Goal: Use online tool/utility

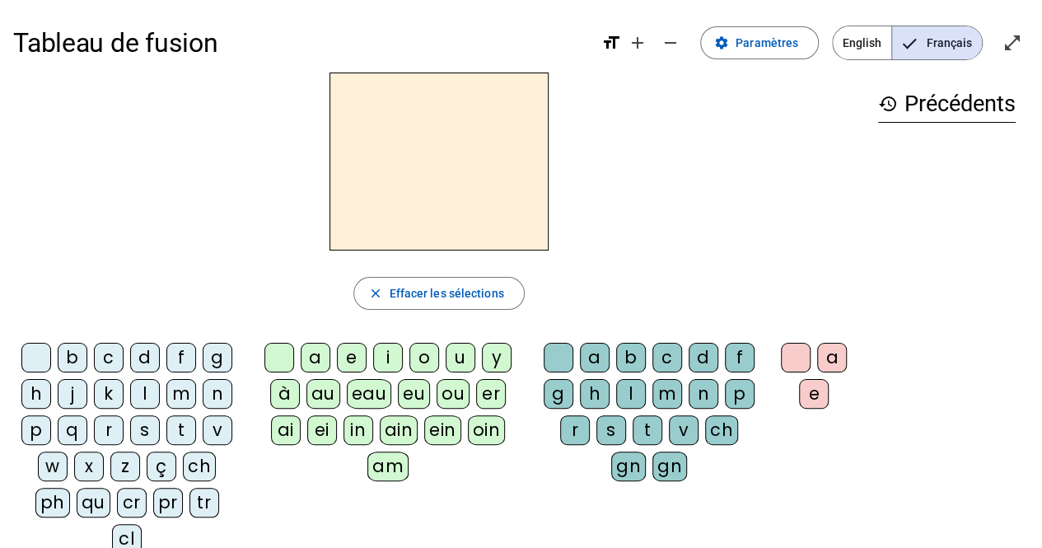
click at [138, 425] on div "s" at bounding box center [145, 430] width 30 height 30
click at [456, 356] on div "u" at bounding box center [461, 358] width 30 height 30
click at [376, 352] on div "i" at bounding box center [388, 358] width 30 height 30
click at [353, 353] on div "e" at bounding box center [352, 358] width 30 height 30
click at [313, 363] on div "a" at bounding box center [316, 358] width 30 height 30
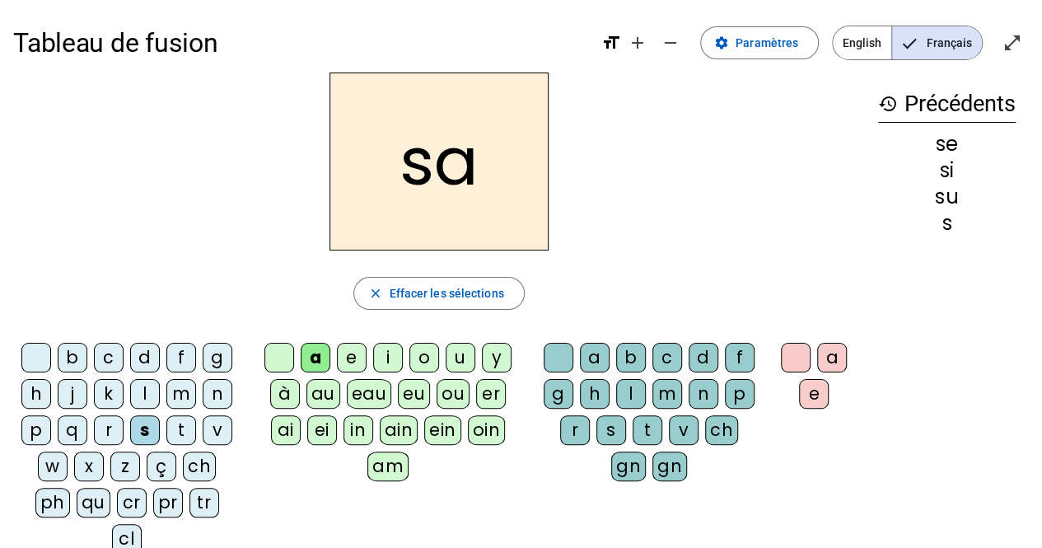
click at [206, 423] on div "v" at bounding box center [218, 430] width 30 height 30
click at [610, 429] on div "s" at bounding box center [611, 430] width 30 height 30
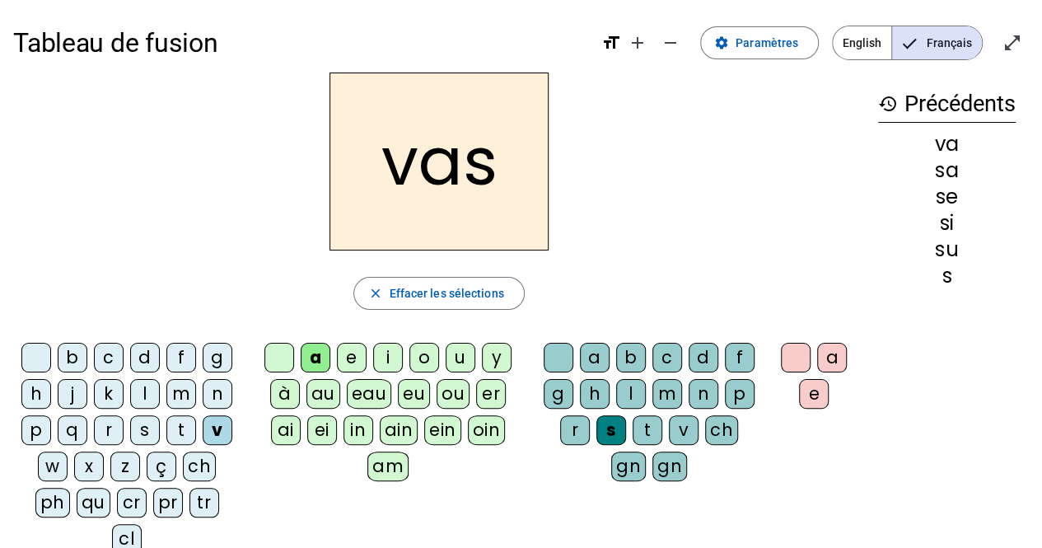
click at [815, 388] on div "e" at bounding box center [814, 394] width 30 height 30
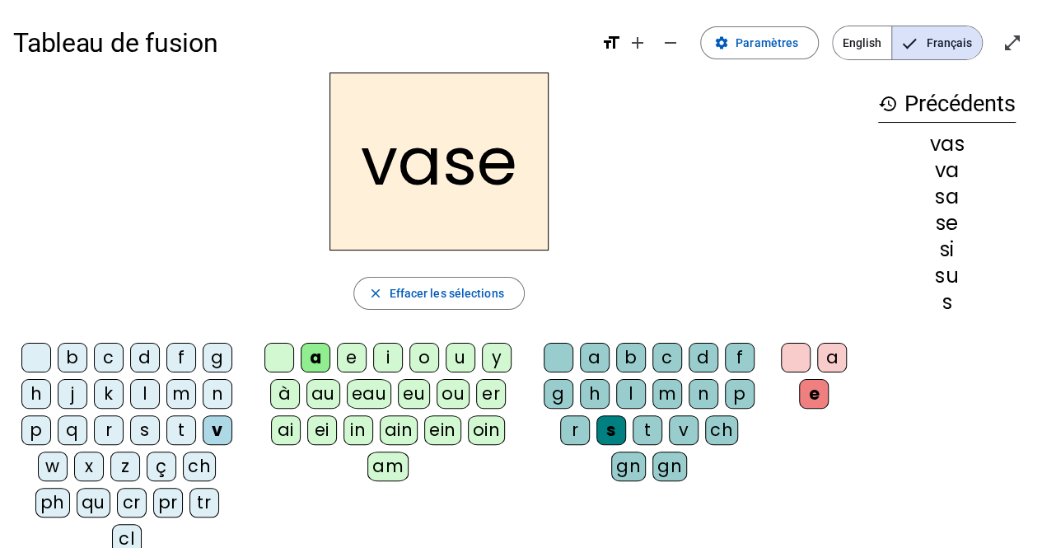
click at [111, 359] on div "c" at bounding box center [109, 358] width 30 height 30
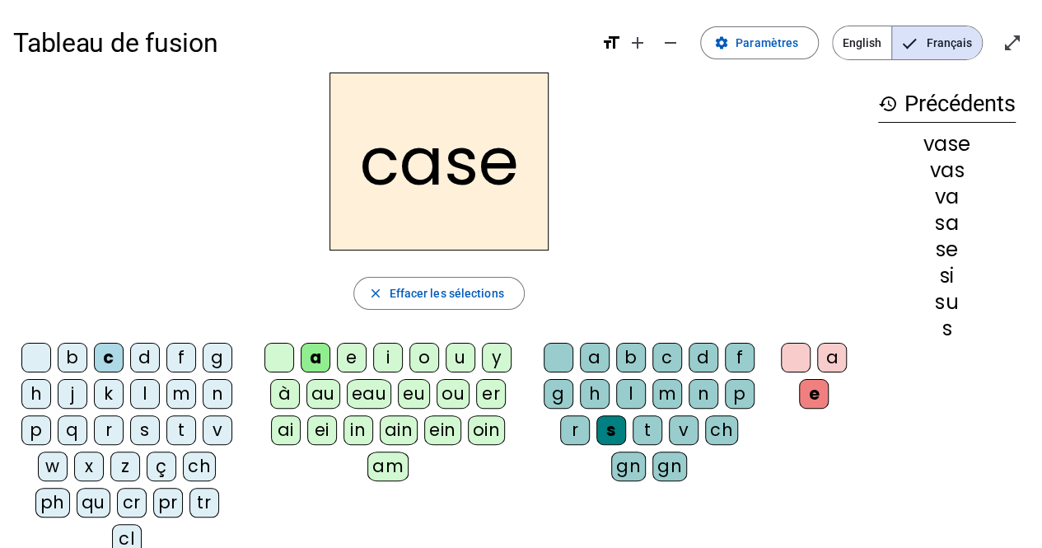
click at [75, 395] on div "j" at bounding box center [73, 394] width 30 height 30
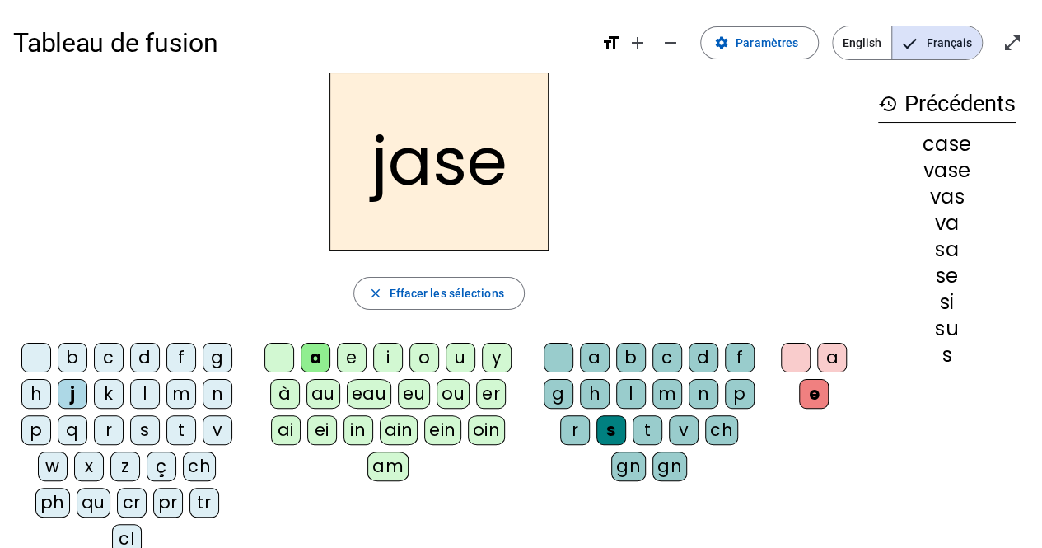
click at [81, 354] on div "b" at bounding box center [73, 358] width 30 height 30
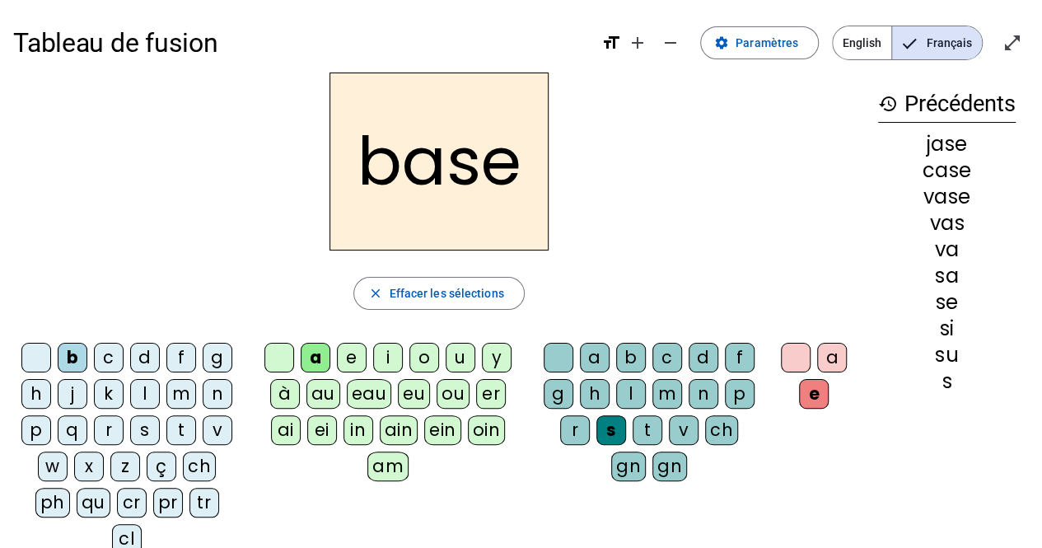
click at [386, 355] on div "i" at bounding box center [388, 358] width 30 height 30
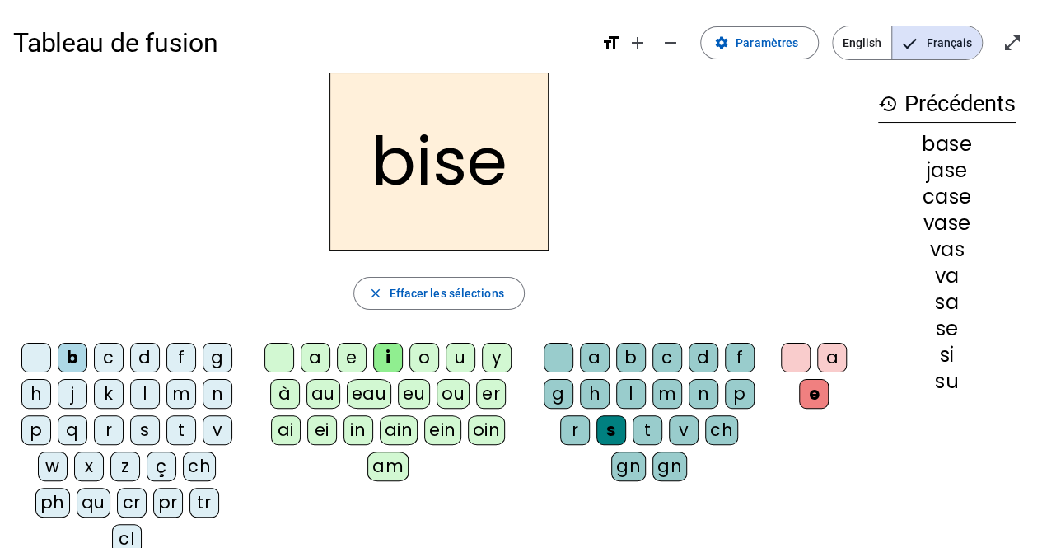
click at [323, 362] on div "a" at bounding box center [316, 358] width 30 height 30
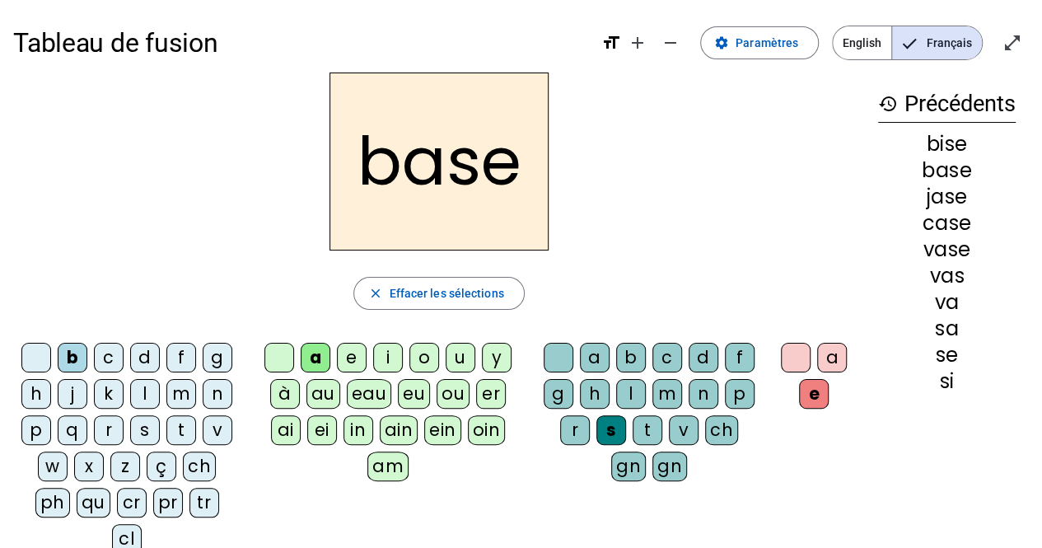
click at [383, 352] on div "i" at bounding box center [388, 358] width 30 height 30
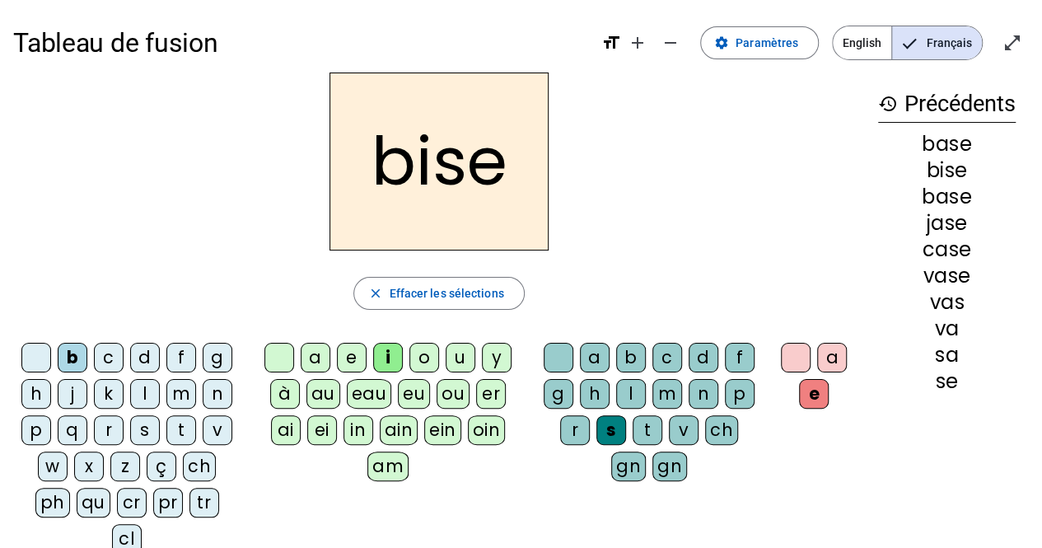
click at [181, 395] on div "m" at bounding box center [181, 394] width 30 height 30
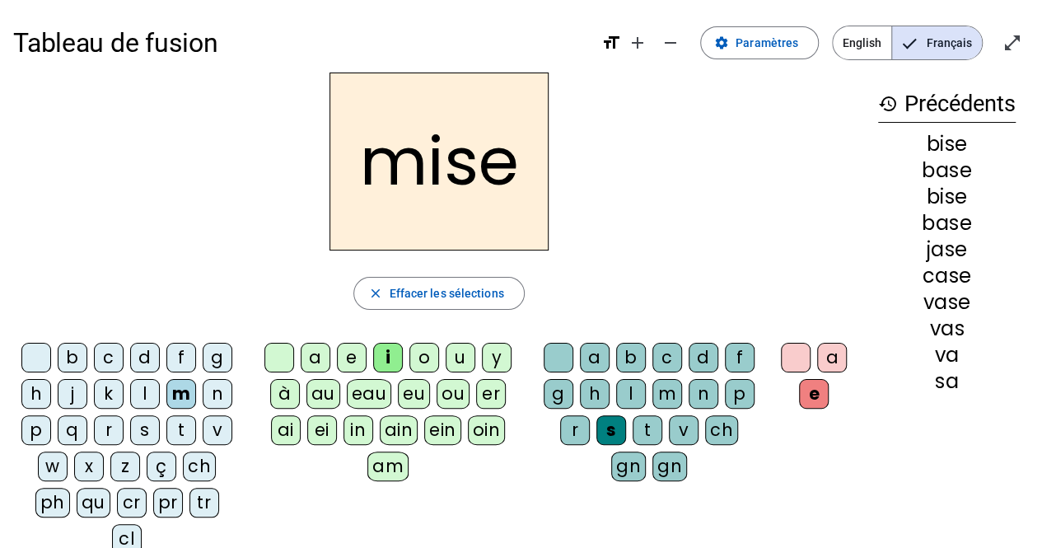
click at [143, 394] on div "l" at bounding box center [145, 394] width 30 height 30
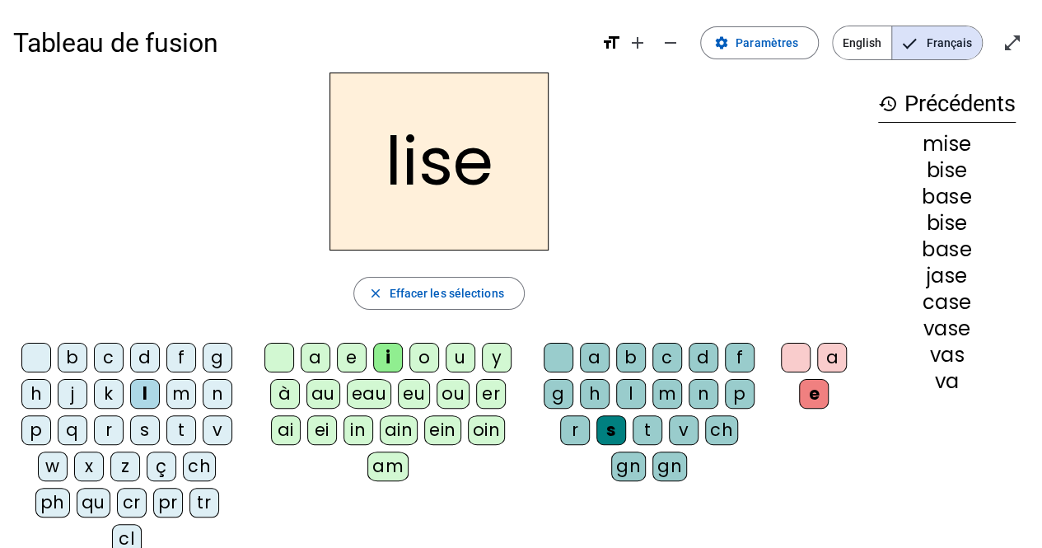
click at [213, 430] on div "v" at bounding box center [218, 430] width 30 height 30
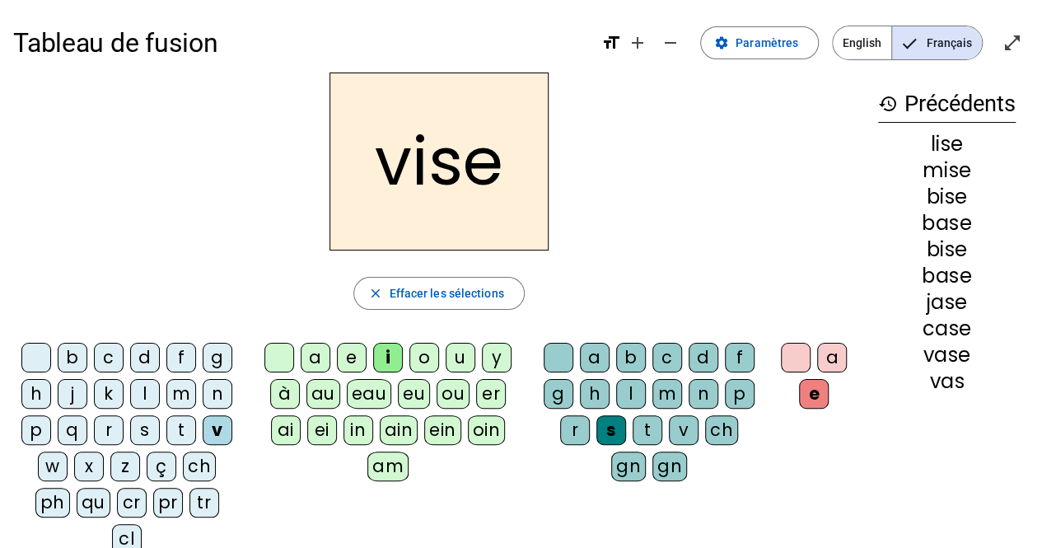
click at [695, 353] on div "d" at bounding box center [704, 358] width 30 height 30
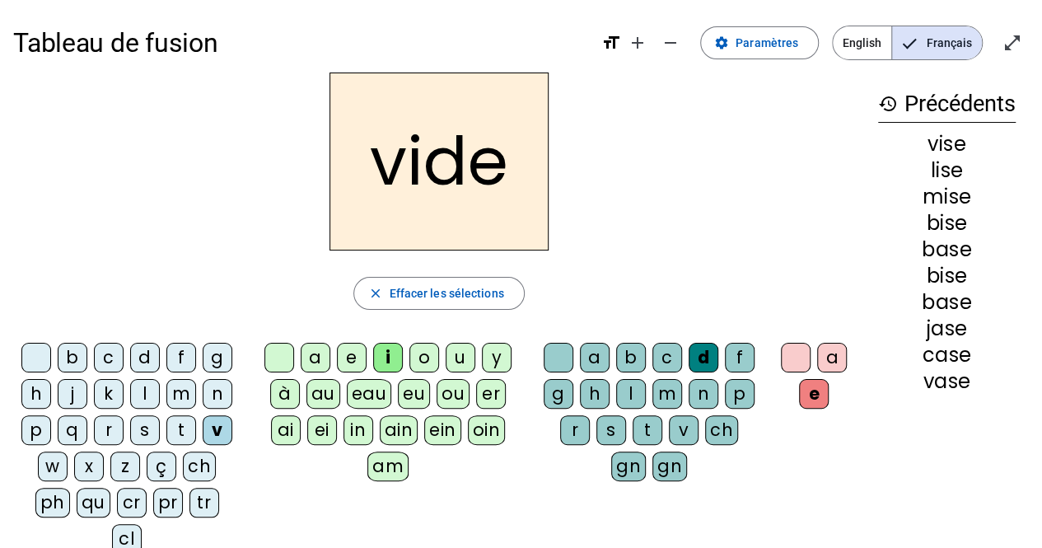
click at [108, 428] on div "r" at bounding box center [109, 430] width 30 height 30
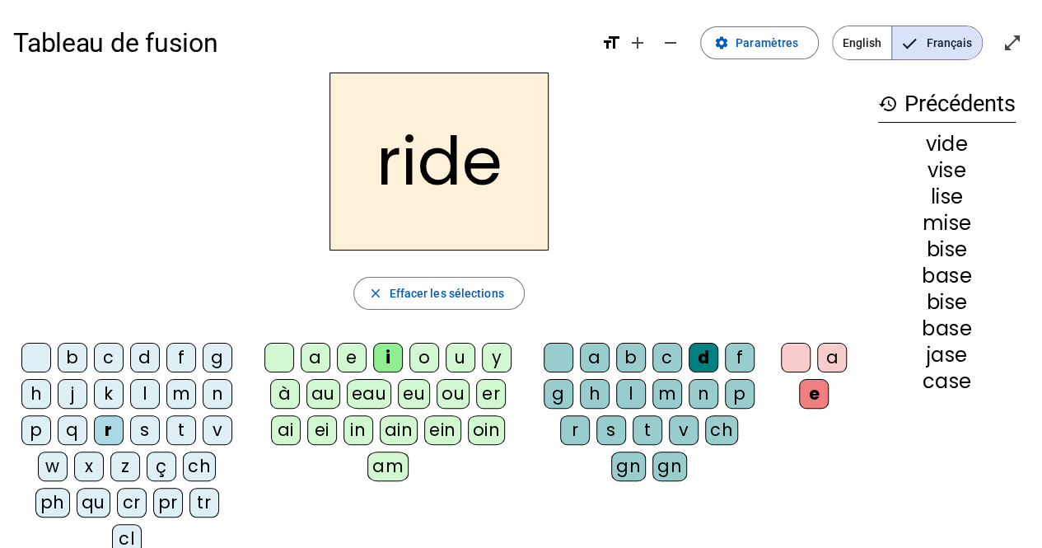
click at [458, 353] on div "u" at bounding box center [461, 358] width 30 height 30
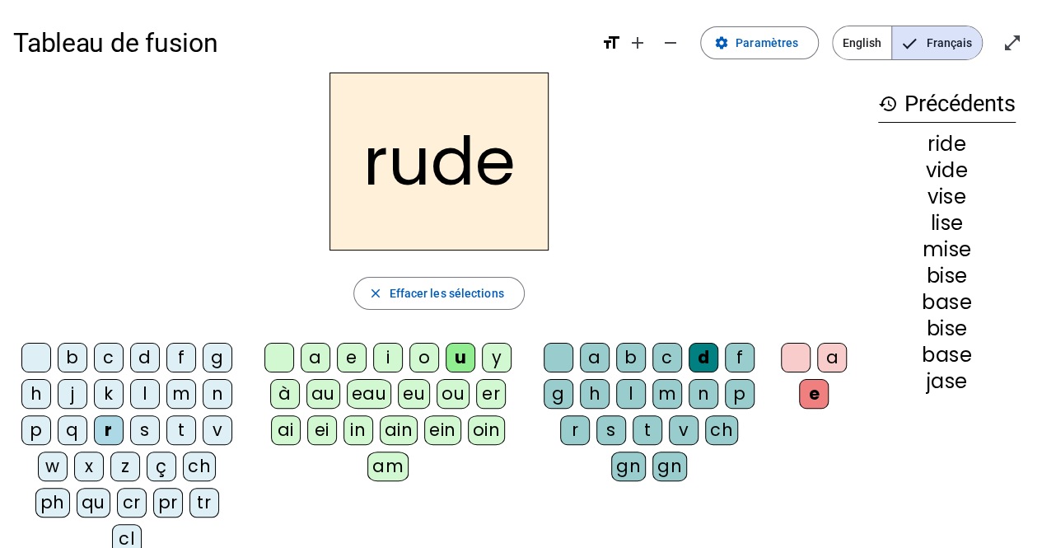
click at [316, 356] on div "a" at bounding box center [316, 358] width 30 height 30
